Goal: Task Accomplishment & Management: Manage account settings

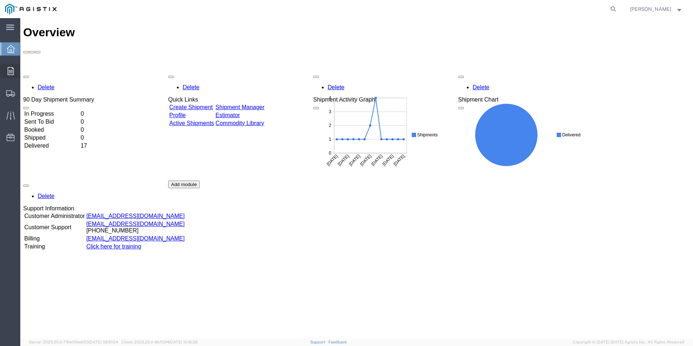
click at [13, 71] on icon at bounding box center [11, 71] width 6 height 8
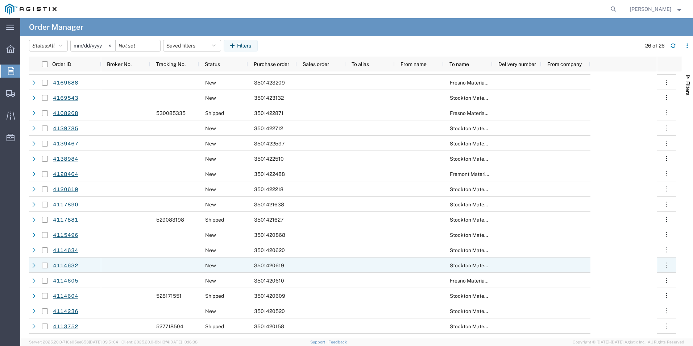
scroll to position [109, 0]
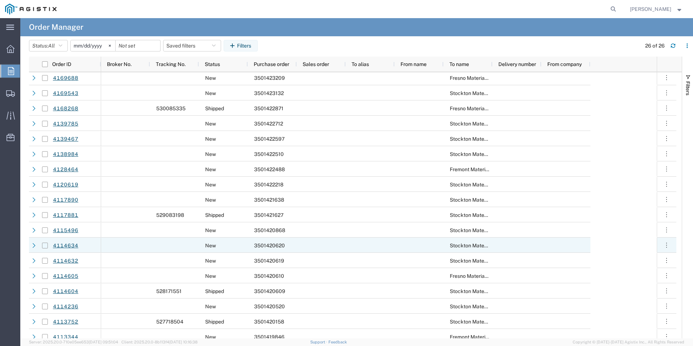
click at [43, 245] on input "Press Space to toggle row selection (unchecked)" at bounding box center [45, 246] width 6 height 6
checkbox input "true"
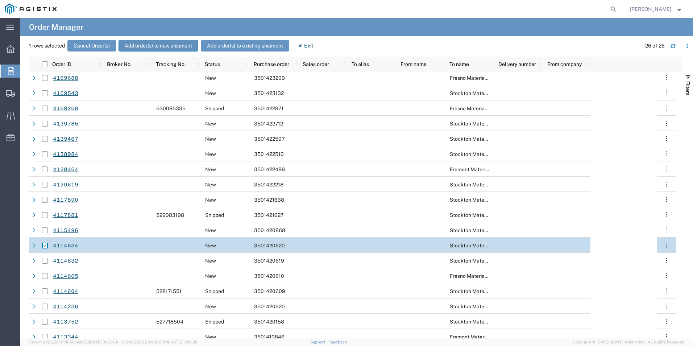
click at [142, 47] on button "Add order(s) to new shipment" at bounding box center [159, 46] width 80 height 12
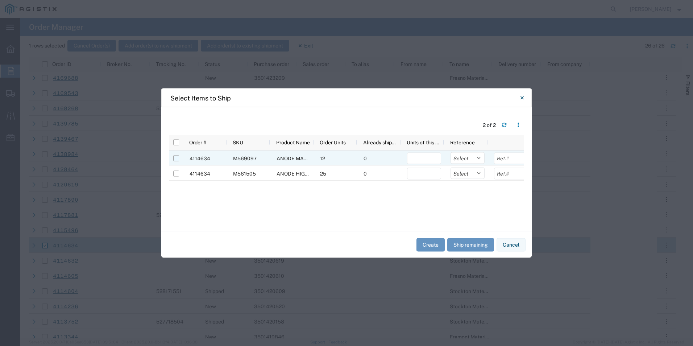
click at [177, 158] on input "Press Space to toggle row selection (unchecked)" at bounding box center [176, 159] width 6 height 6
checkbox input "true"
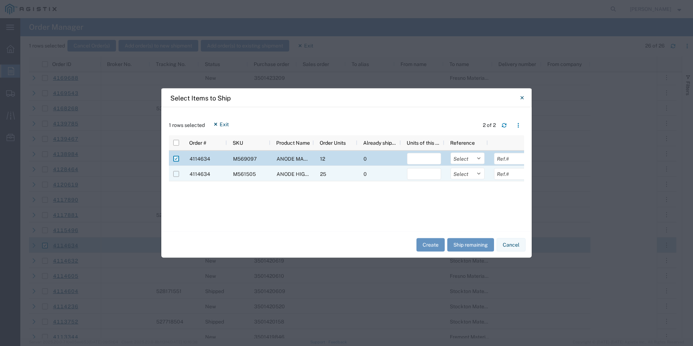
click at [176, 173] on input "Press Space to toggle row selection (unchecked)" at bounding box center [176, 174] width 6 height 6
checkbox input "true"
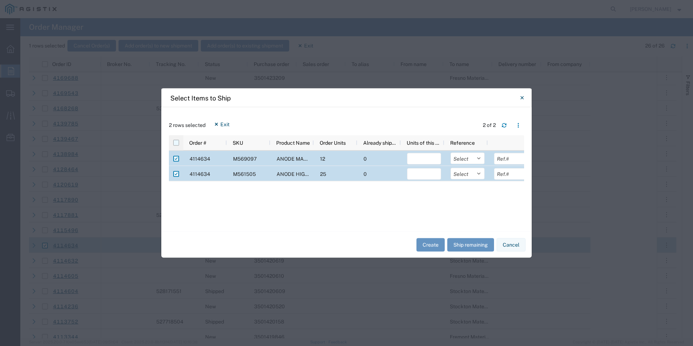
click at [174, 144] on input "checkbox" at bounding box center [176, 143] width 6 height 6
checkbox input "true"
checkbox input "false"
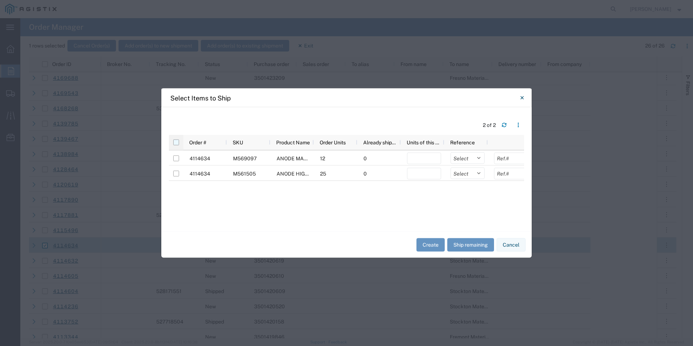
click at [176, 143] on input "checkbox" at bounding box center [176, 143] width 6 height 6
checkbox input "true"
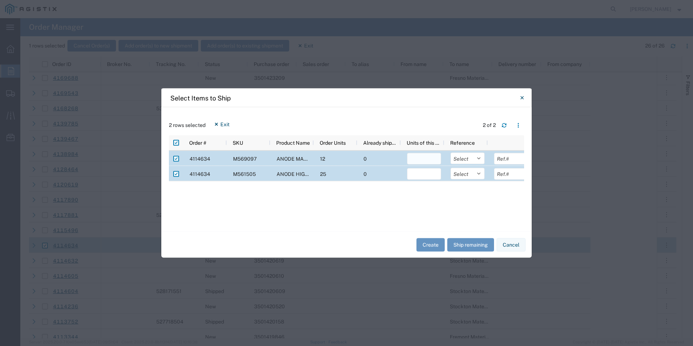
click at [425, 157] on input "number" at bounding box center [424, 159] width 34 height 12
type input "12"
click at [429, 174] on input "number" at bounding box center [424, 174] width 34 height 12
type input "25"
click at [431, 245] on button "Create" at bounding box center [431, 244] width 28 height 13
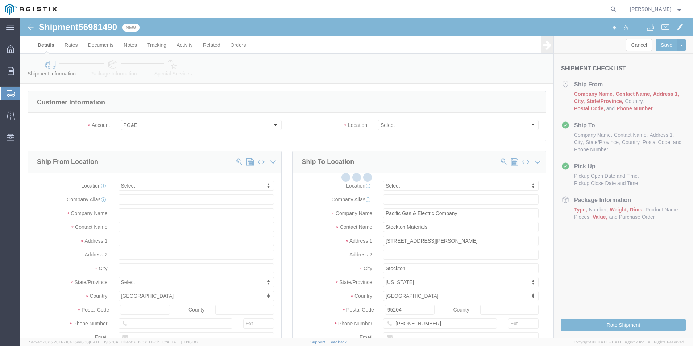
select select
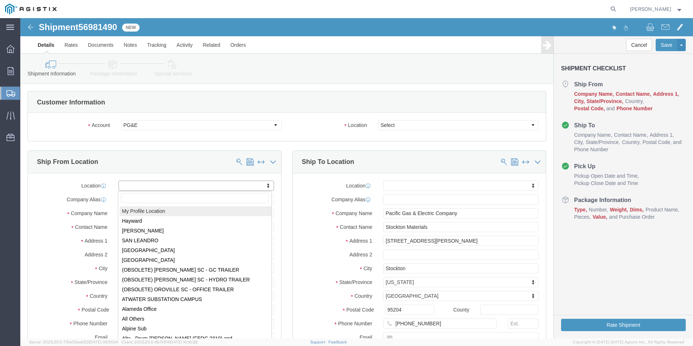
select select "MYPROFILE"
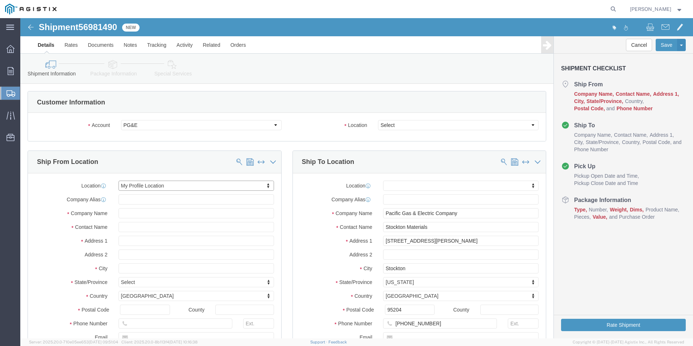
select select "OK"
click select "Select All Others Fremont DC Fresno DC Wheatland DC"
select select "23082"
click select "Select All Others Fremont DC Fresno DC Wheatland DC"
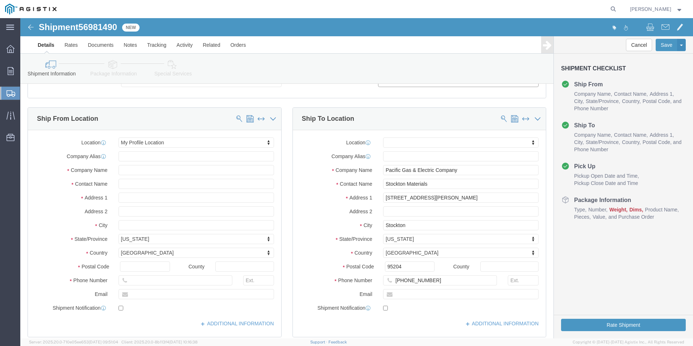
scroll to position [109, 0]
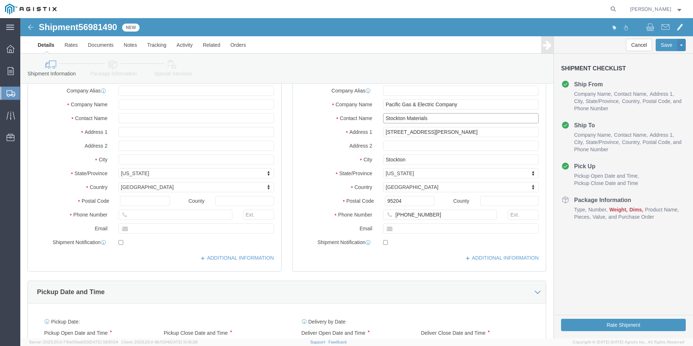
drag, startPoint x: 416, startPoint y: 100, endPoint x: 355, endPoint y: 105, distance: 60.7
click div "Stockton Materials"
type input "SONIA AMATO"
type input "415-910-9601"
click div "Location My Profile Location Hayward MEDINA SAN LEANDRO SANTA FE SPRINGS Sand S…"
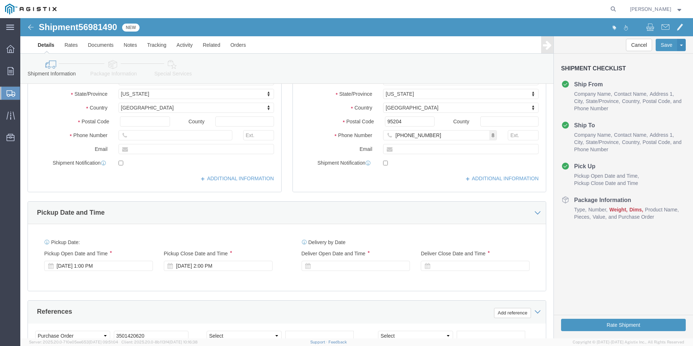
scroll to position [254, 0]
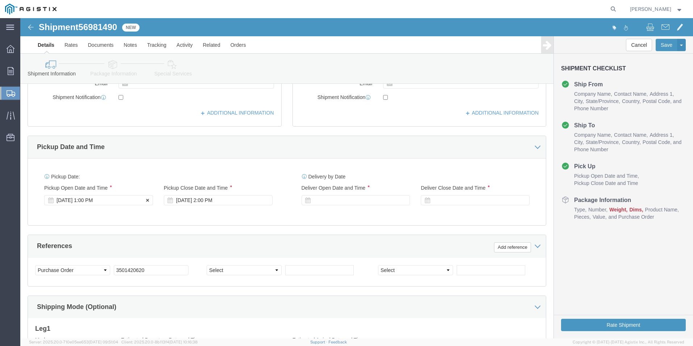
click div "Sep 30 2025 1:00 PM"
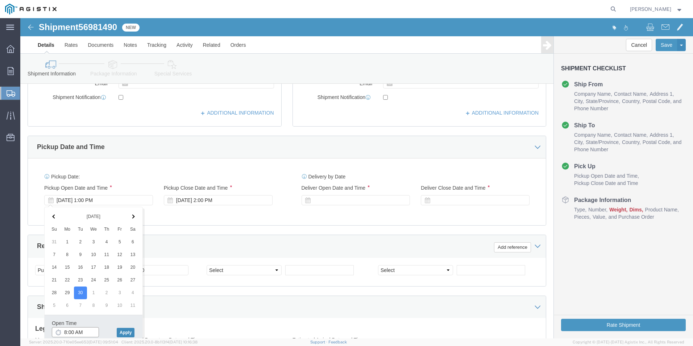
type input "8:00 AM"
click button "Apply"
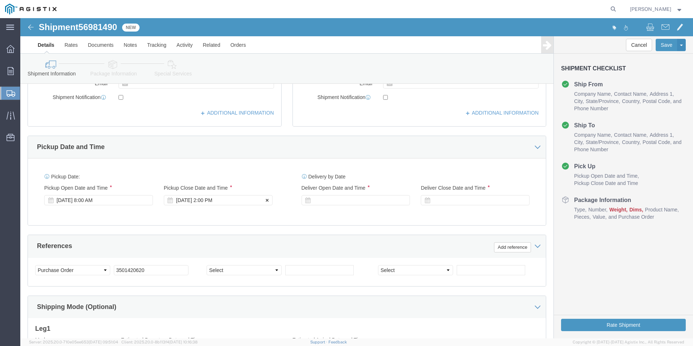
click div "Sep 30 2025 2:00 PM"
click input "3:00 PM"
type input "3:30 PM"
click button "Apply"
click div
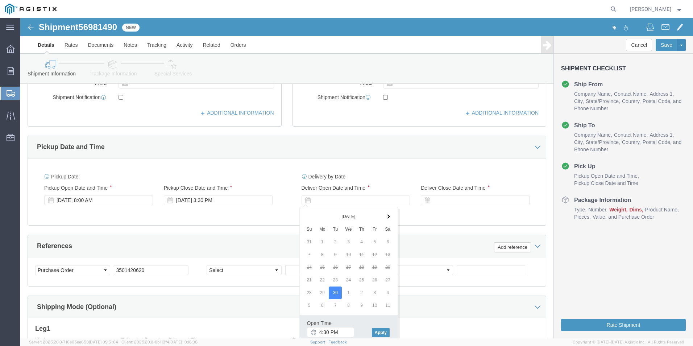
click th
click input "4:30 PM"
type input "8:00 AM"
click button "Apply"
click div
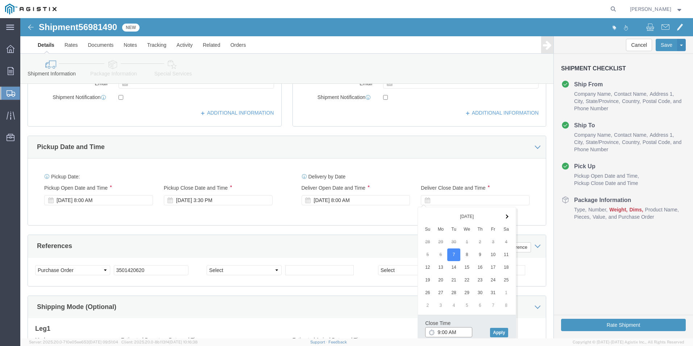
click input "9:00 AM"
type input "3:00 PM"
click button "Apply"
click select "Select Account Type Activity ID Airline Appointment Number ASN Batch Request # …"
select select "SALEORDR"
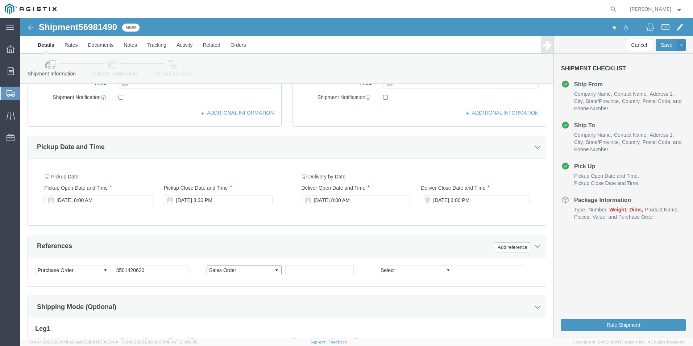
click select "Select Account Type Activity ID Airline Appointment Number ASN Batch Request # …"
type input "272307"
click div "Shipping Mode (Optional)"
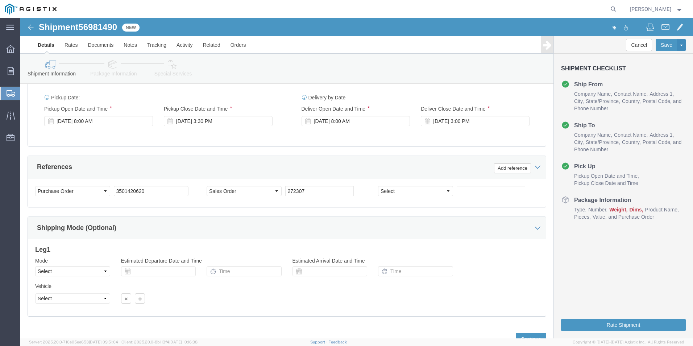
scroll to position [362, 0]
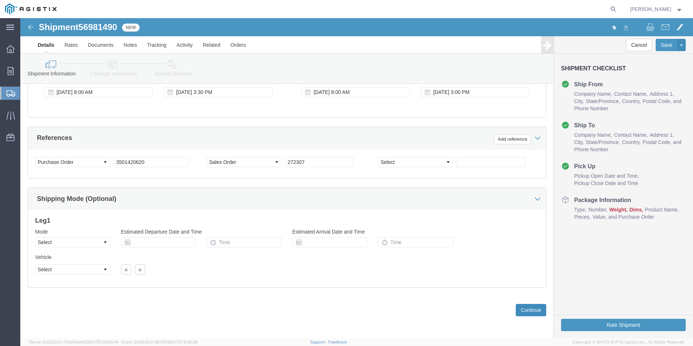
click button "Continue"
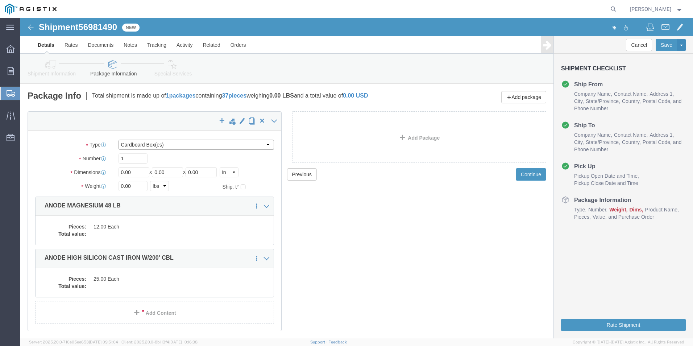
click select "Select Bulk Bundle(s) Cardboard Box(es) Carton(s) Crate(s) Drum(s) (Fiberboard)…"
select select "PSNS"
click select "Select Bulk Bundle(s) Cardboard Box(es) Carton(s) Crate(s) Drum(s) (Fiberboard)…"
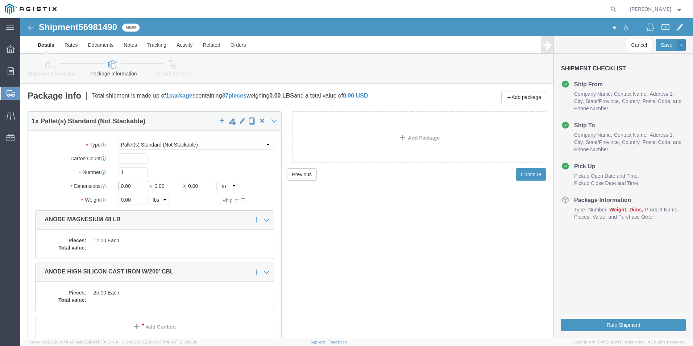
click input "0.00"
type input "0"
click select "Select Bulk Bundle(s) Cardboard Box(es) Carton(s) Crate(s) Drum(s) (Fiberboard)…"
select select "CRAT"
click select "Select Bulk Bundle(s) Cardboard Box(es) Carton(s) Crate(s) Drum(s) (Fiberboard)…"
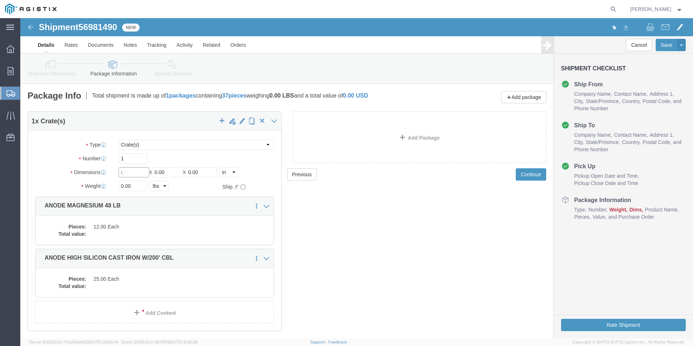
click input "text"
type input "91"
type input "22"
type input "28"
click input "0.00"
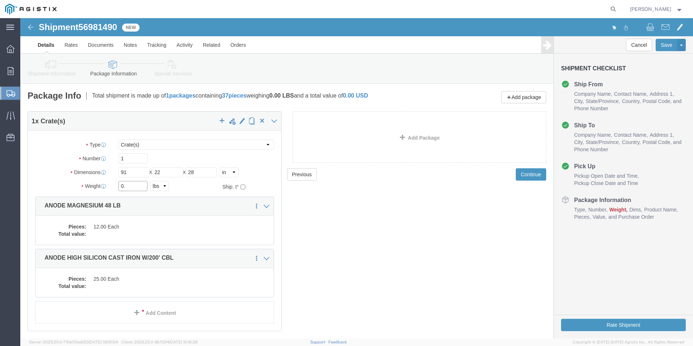
type input "0"
type input "1882"
click span "button"
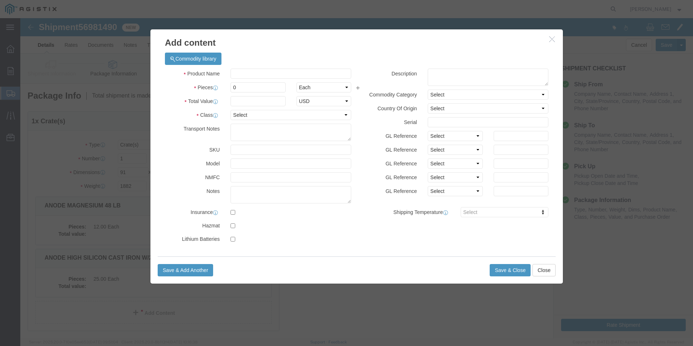
click icon "button"
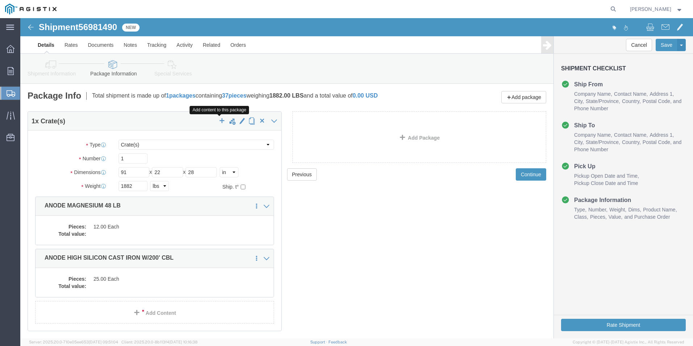
click span "button"
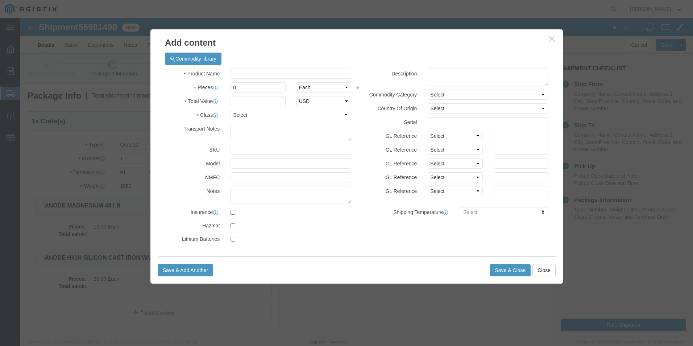
click icon "button"
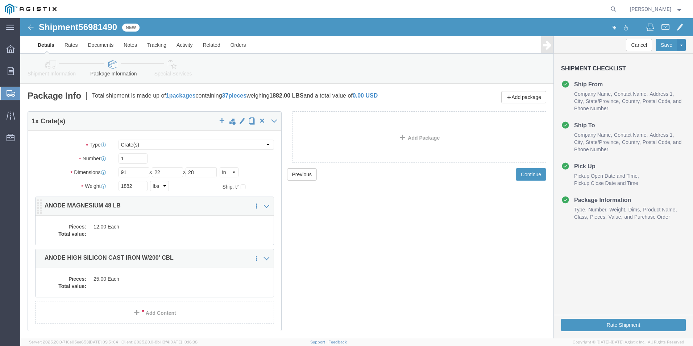
click dd "12.00 Each"
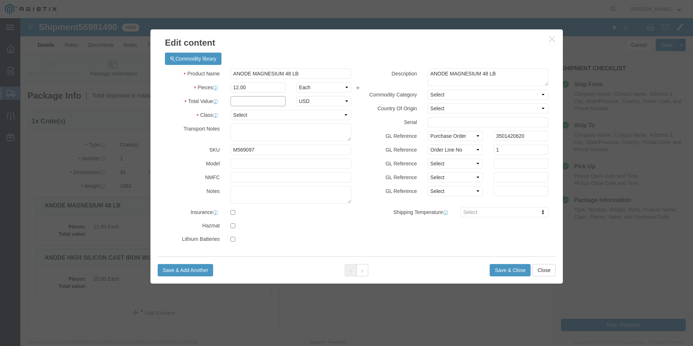
click input "text"
type input "2818.44"
click select "Select 50 55 60 65 70 85 92.5 100 125 175 250 300 400"
select select "60"
click select "Select 50 55 60 65 70 85 92.5 100 125 175 250 300 400"
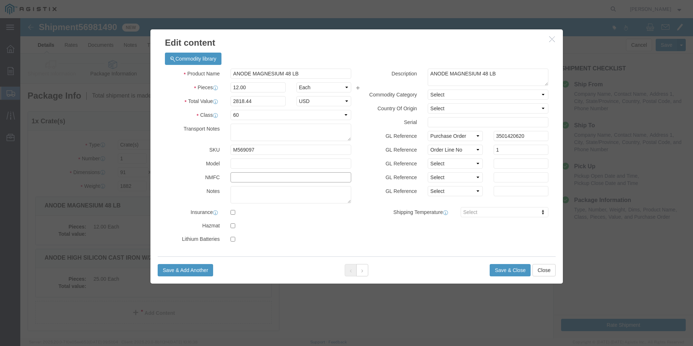
click input "text"
type input "133640"
click div "Product Name ANODE MAGNESIUM 48 LB Pieces 12.00 Select Bag Barrels 100Board Fee…"
click button "Save & Close"
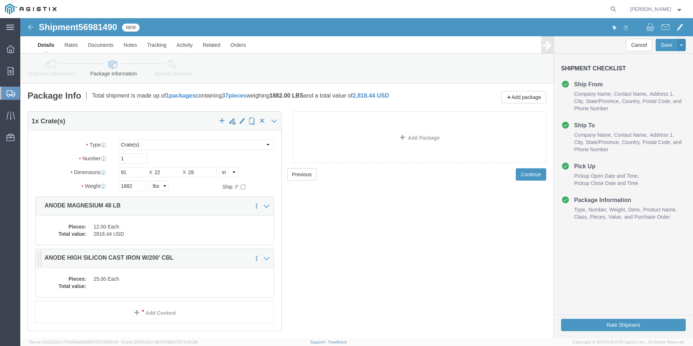
click dd "25.00 Each"
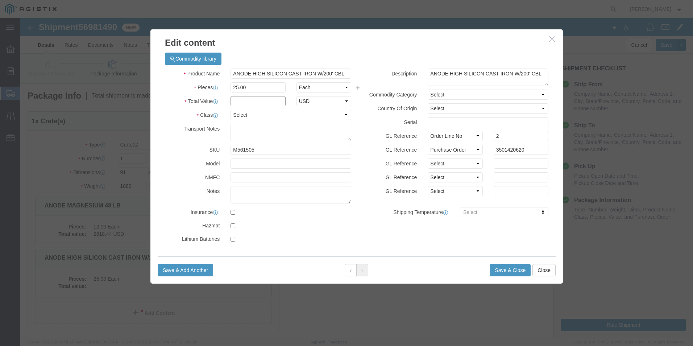
click input "text"
type input "10720.75"
click select "Select 50 55 60 65 70 85 92.5 100 125 175 250 300 400"
select select "65"
click select "Select 50 55 60 65 70 85 92.5 100 125 175 250 300 400"
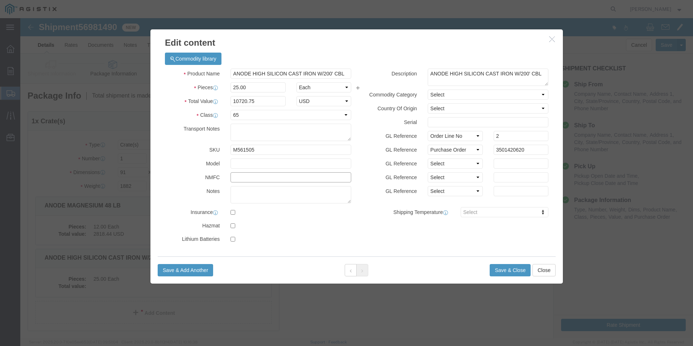
click input "text"
type input "133650"
click button "Save & Close"
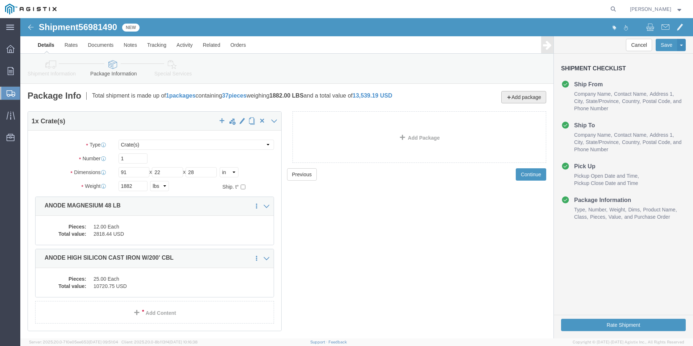
click button "Add package"
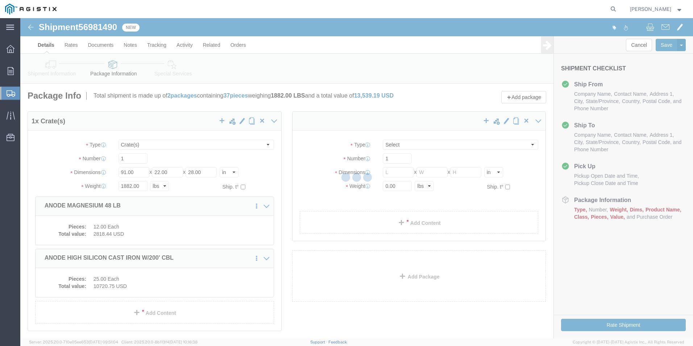
select select "CRAT"
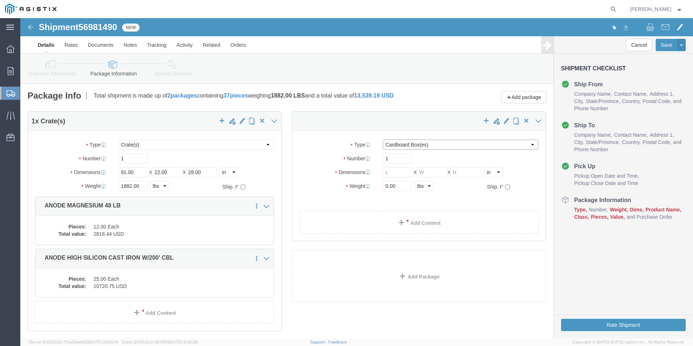
click select "Select Bulk Bundle(s) Cardboard Box(es) Carton(s) Crate(s) Drum(s) (Fiberboard)…"
select select "PSNS"
click select "Select Bulk Bundle(s) Cardboard Box(es) Carton(s) Crate(s) Drum(s) (Fiberboard)…"
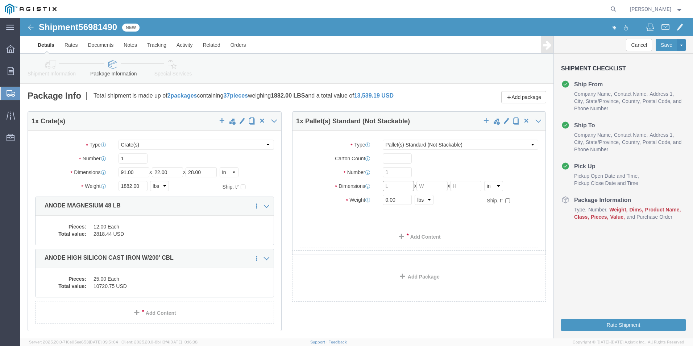
click input "text"
type input "42"
type input "32"
type input "1176"
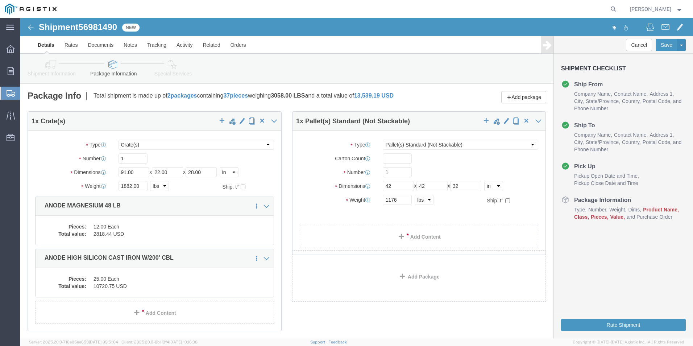
click ul
click div "1 x Crate(s) Package Type Select Bulk Bundle(s) Cardboard Box(es) Carton(s) Cra…"
click link "Add Content"
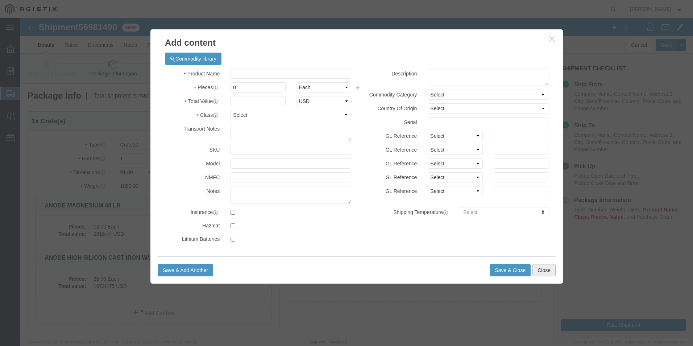
click button "Close"
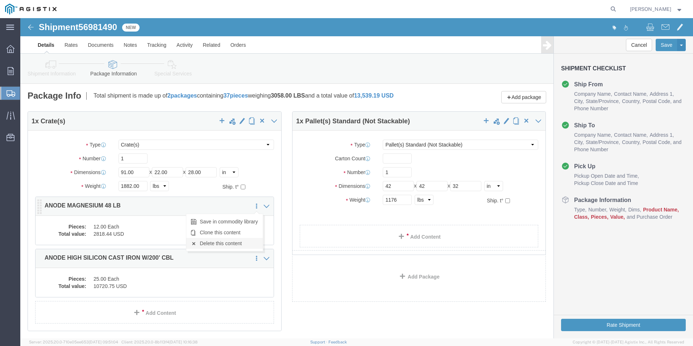
click link "Delete this content"
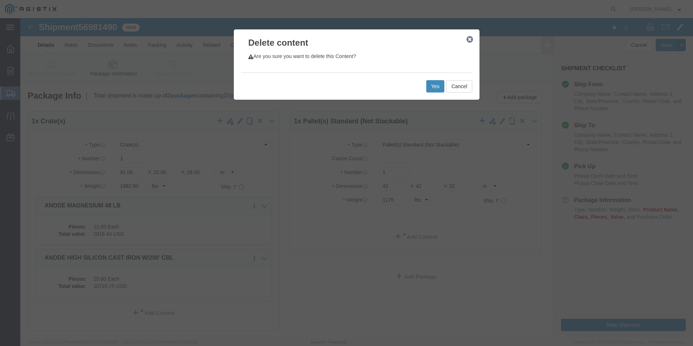
click button "Yes"
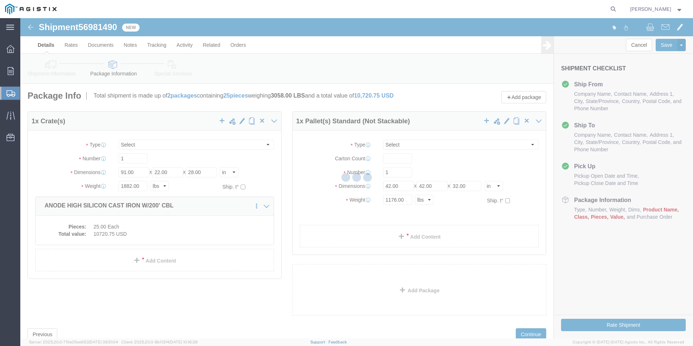
select select "CRAT"
select select "PSNS"
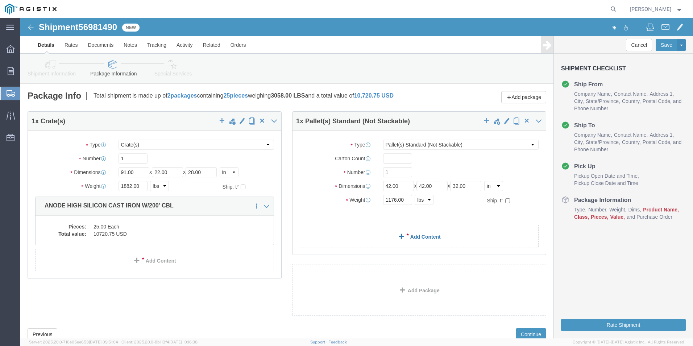
click link "Add Content"
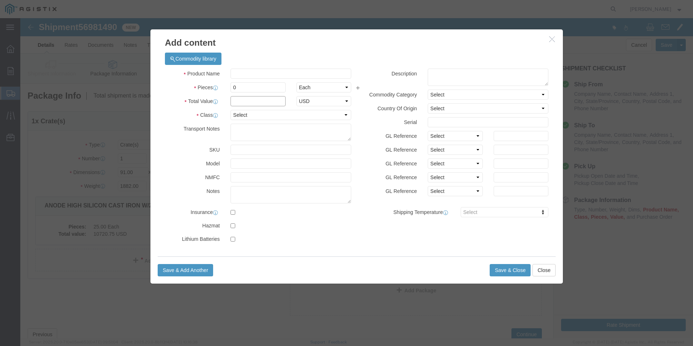
click input "text"
type input "2818.44"
click select "Select 50 55 60 65 70 85 92.5 100 125 175 250 300 400"
select select "60"
click select "Select 50 55 60 65 70 85 92.5 100 125 175 250 300 400"
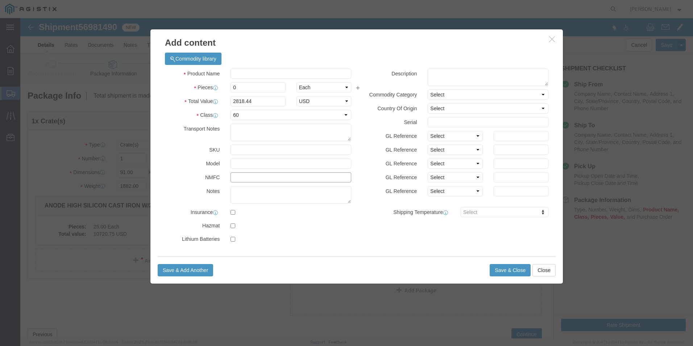
click input "text"
type input "133640"
click button "Save & Close"
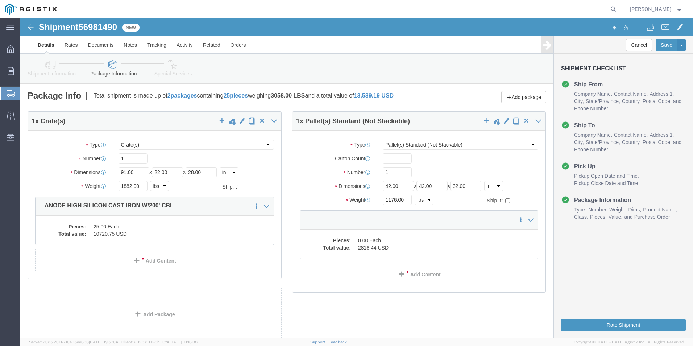
click div "1 x Crate(s) Package Type Select Bulk Bundle(s) Cardboard Box(es) Carton(s) Cra…"
click button "Rate Shipment"
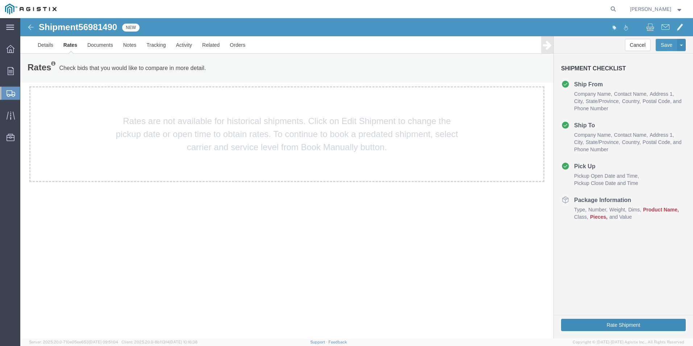
click at [622, 323] on button "Rate Shipment" at bounding box center [623, 325] width 125 height 12
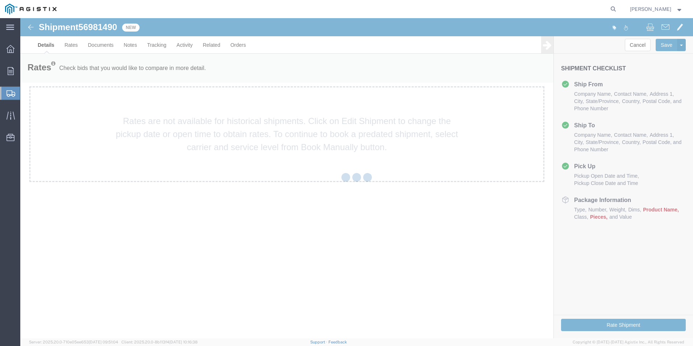
select select "38148"
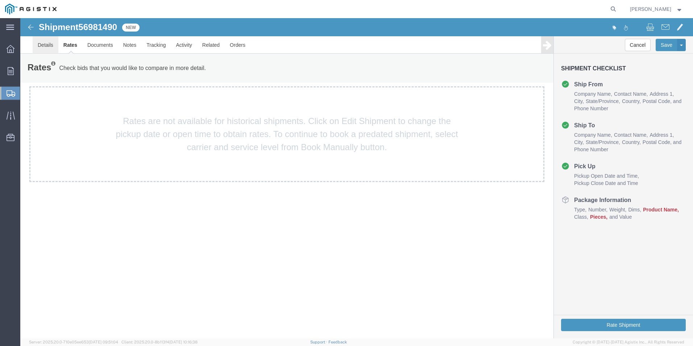
click at [42, 43] on link "Details" at bounding box center [46, 44] width 26 height 17
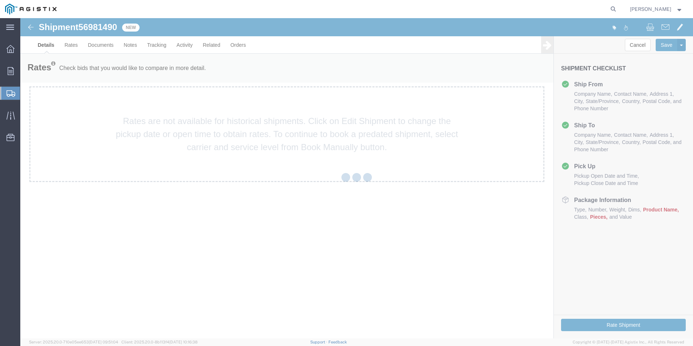
select select "38148"
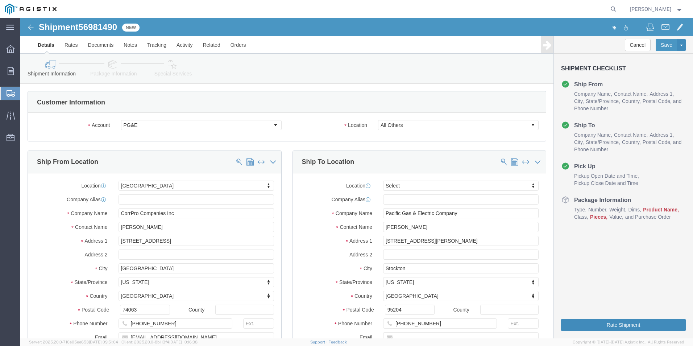
click button "Rate Shipment"
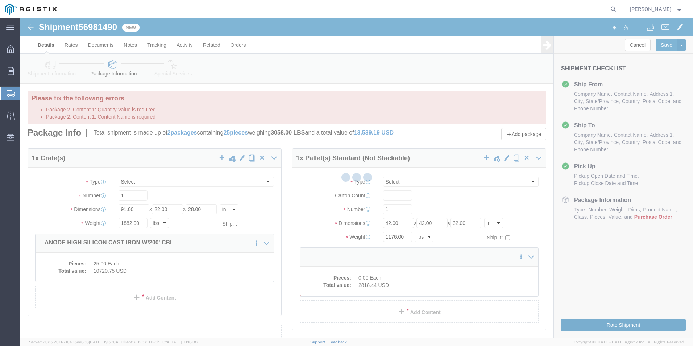
select select "CRAT"
select select "PSNS"
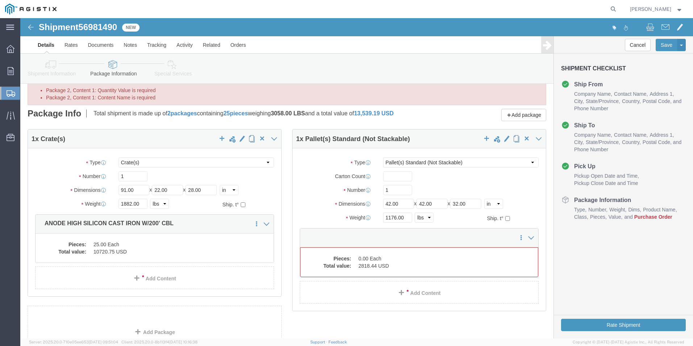
scroll to position [36, 0]
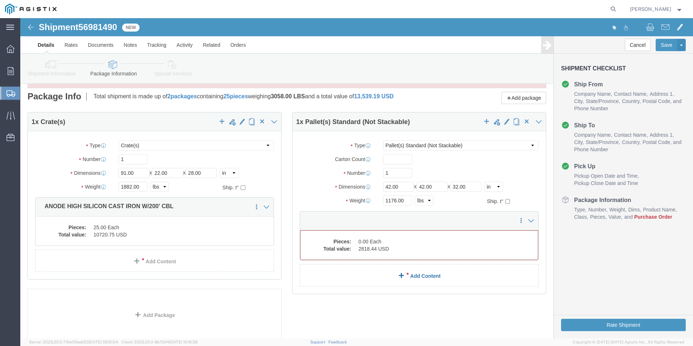
click span
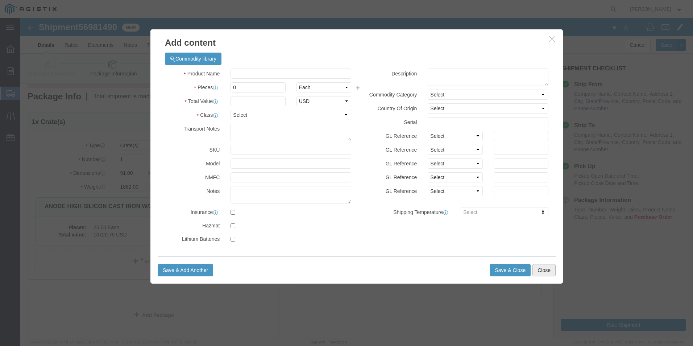
click button "Close"
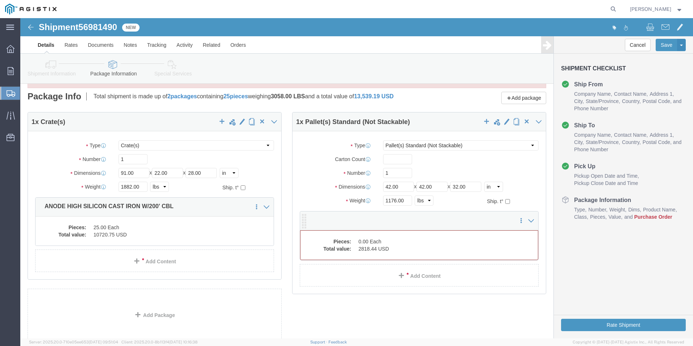
click dd "0.00 Each"
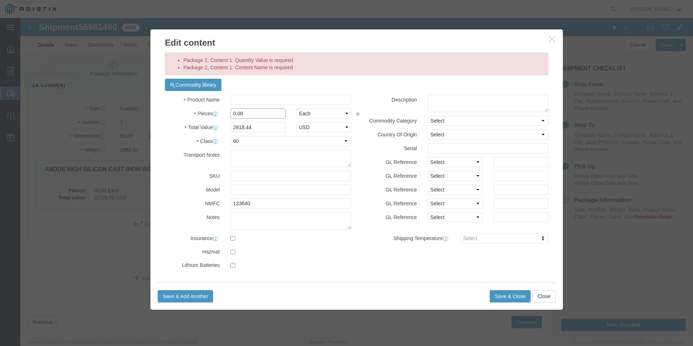
click input "0.00"
type input "0"
type input "12"
click div "Product Name Pieces 12 Select Bag Barrels 100Board Feet Bottle Box Blister Pack…"
click input "33821.28"
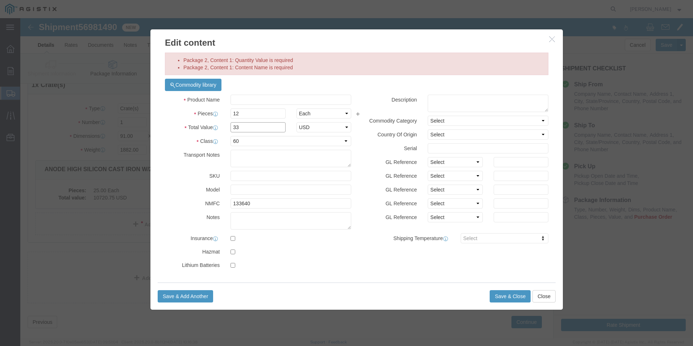
type input "3"
type input "2818.44"
click textarea
click button "Save & Close"
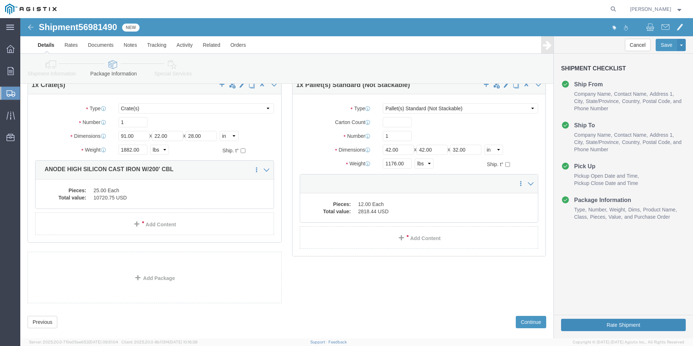
click button "Rate Shipment"
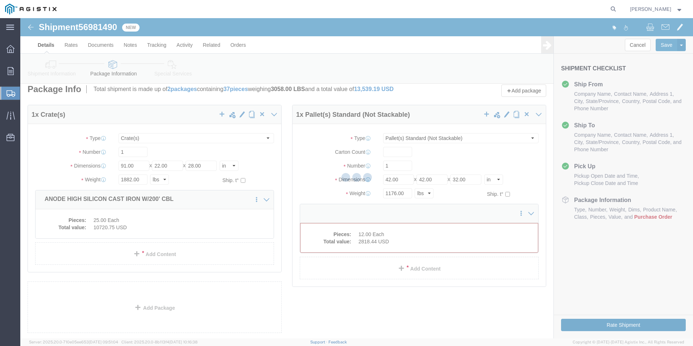
scroll to position [0, 0]
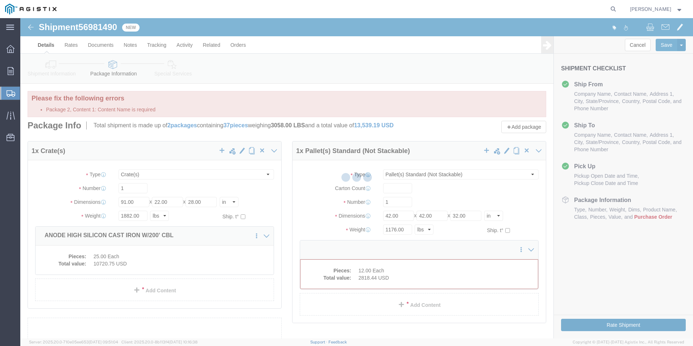
select select "CRAT"
select select "PSNS"
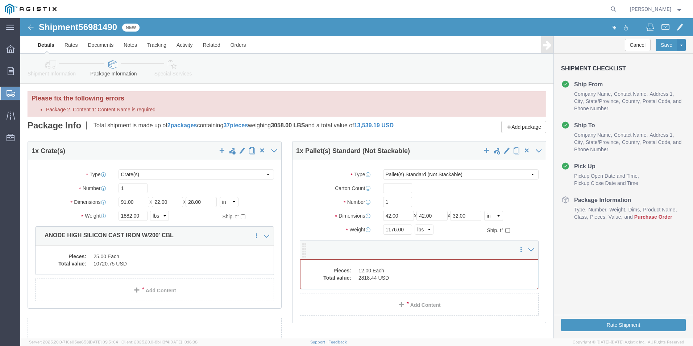
click dd "2818.44 USD"
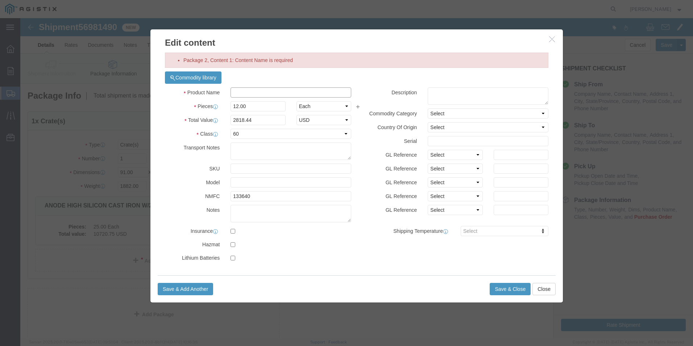
click input "text"
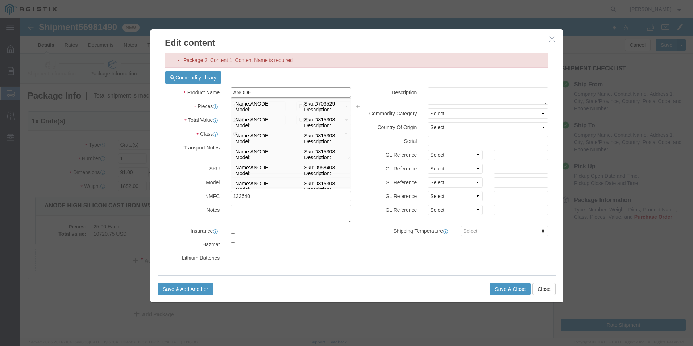
type input "ANODE MAGNESIUM 48 LB"
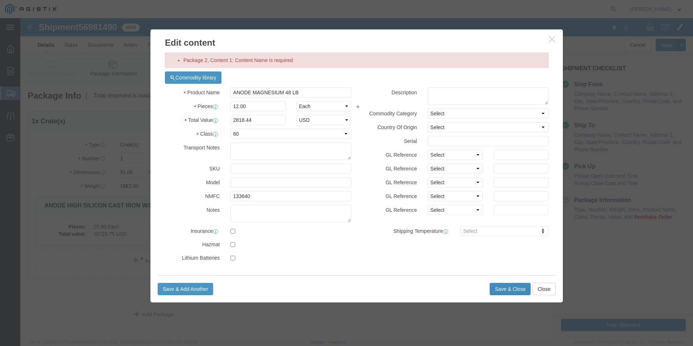
click button "Save & Close"
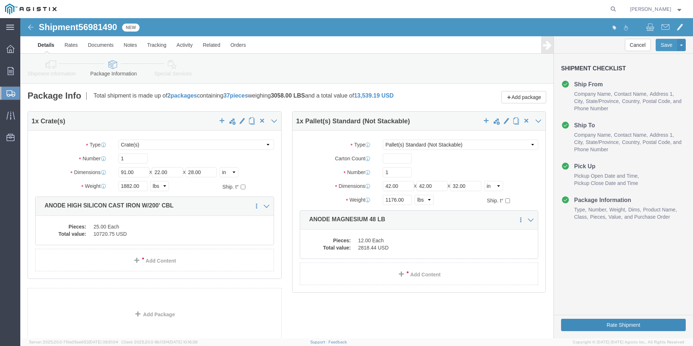
click button "Rate Shipment"
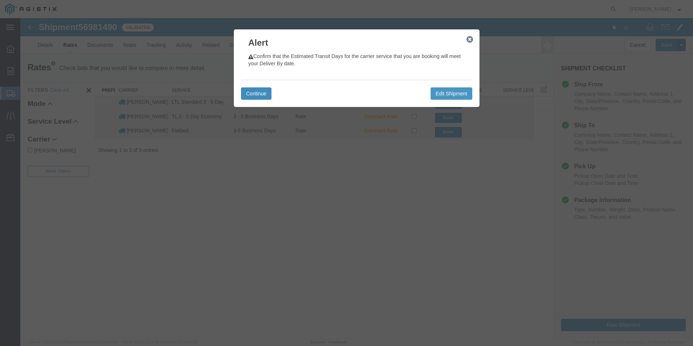
click at [259, 92] on button "Continue" at bounding box center [256, 93] width 30 height 12
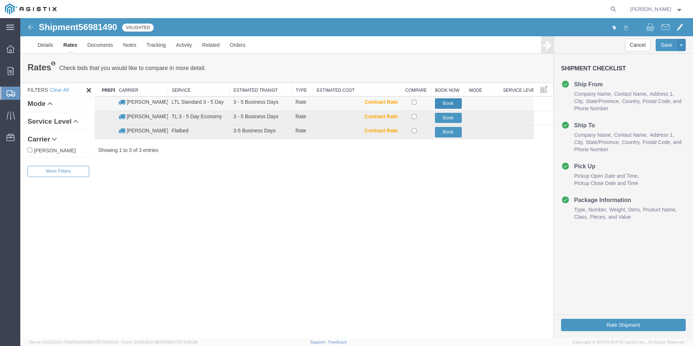
click at [450, 102] on button "Book" at bounding box center [448, 103] width 27 height 11
